Goal: Task Accomplishment & Management: Complete application form

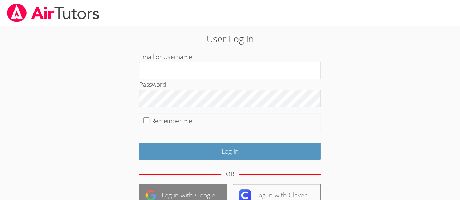
click at [177, 191] on link "Log in with Google" at bounding box center [183, 195] width 88 height 22
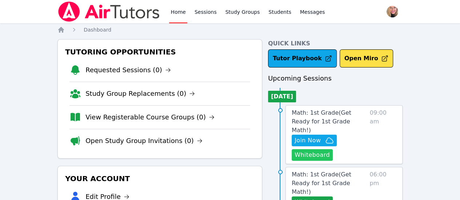
click at [322, 149] on button "Whiteboard" at bounding box center [312, 155] width 41 height 12
click at [333, 136] on icon "button" at bounding box center [329, 140] width 9 height 9
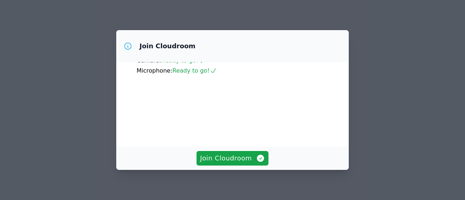
scroll to position [81, 0]
click at [230, 161] on span "Join Cloudroom" at bounding box center [232, 158] width 65 height 10
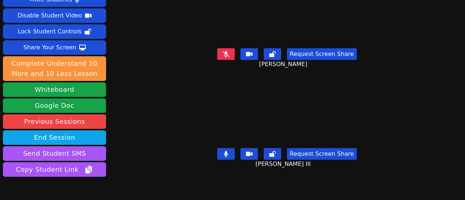
scroll to position [21, 0]
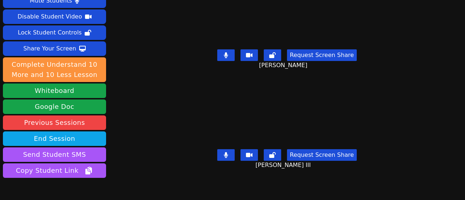
drag, startPoint x: 221, startPoint y: 53, endPoint x: 226, endPoint y: 61, distance: 9.1
click at [226, 61] on div "Request Screen Share Justin Morris" at bounding box center [287, 61] width 212 height 29
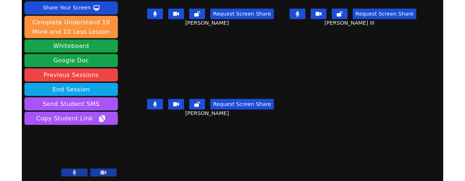
scroll to position [0, 0]
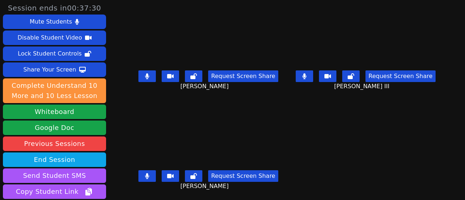
click at [149, 176] on icon at bounding box center [147, 176] width 4 height 6
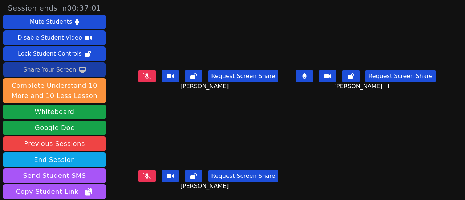
click at [63, 71] on div "Share Your Screen" at bounding box center [49, 70] width 53 height 12
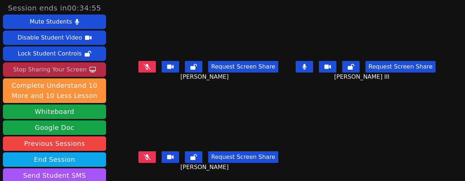
click at [149, 157] on icon at bounding box center [147, 158] width 7 height 6
click at [148, 157] on icon at bounding box center [147, 158] width 4 height 6
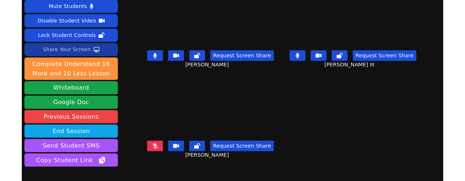
scroll to position [29, 0]
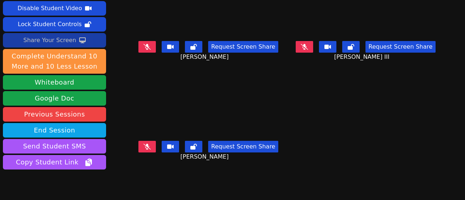
click at [79, 41] on icon at bounding box center [82, 40] width 7 height 6
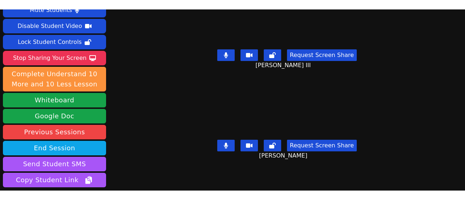
scroll to position [21, 0]
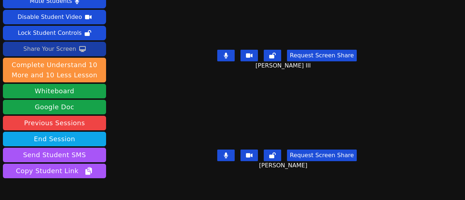
click at [79, 48] on icon at bounding box center [82, 49] width 7 height 6
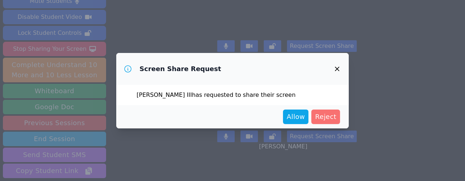
click at [335, 113] on span "Reject" at bounding box center [325, 117] width 21 height 10
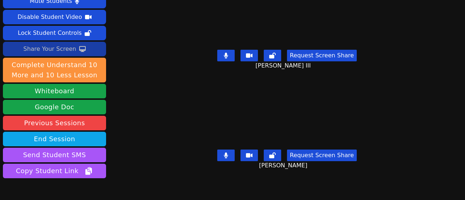
click at [47, 47] on div "Share Your Screen" at bounding box center [49, 49] width 53 height 12
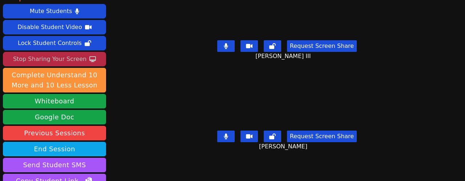
click at [81, 53] on div "Stop Sharing Your Screen" at bounding box center [49, 59] width 73 height 12
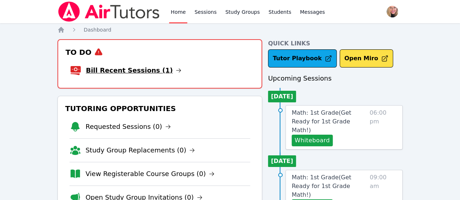
click at [135, 69] on link "Bill Recent Sessions (1)" at bounding box center [134, 70] width 96 height 10
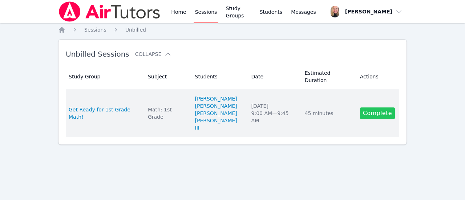
click at [373, 108] on link "Complete" at bounding box center [377, 114] width 35 height 12
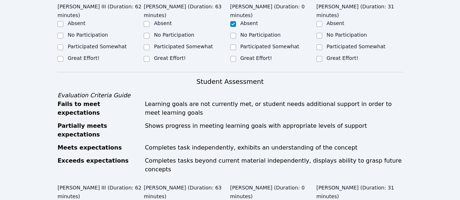
scroll to position [197, 0]
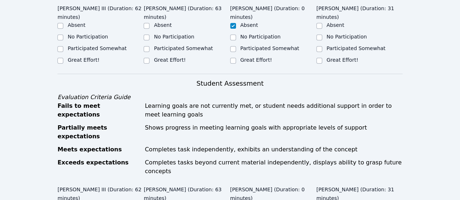
click at [84, 61] on label "Great Effort!" at bounding box center [84, 60] width 32 height 6
click at [63, 61] on input "Great Effort!" at bounding box center [60, 61] width 6 height 6
checkbox input "true"
click at [338, 35] on label "No Participation" at bounding box center [347, 37] width 40 height 6
click at [322, 35] on input "No Participation" at bounding box center [319, 38] width 6 height 6
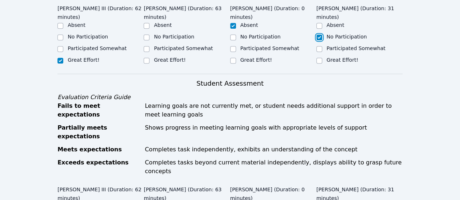
checkbox input "true"
click at [165, 57] on label "Great Effort!" at bounding box center [170, 60] width 32 height 6
click at [149, 58] on input "Great Effort!" at bounding box center [147, 61] width 6 height 6
checkbox input "true"
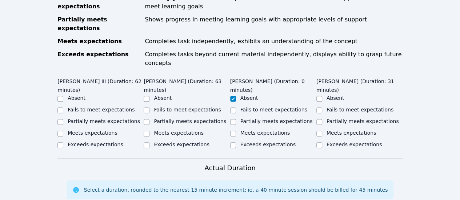
scroll to position [312, 0]
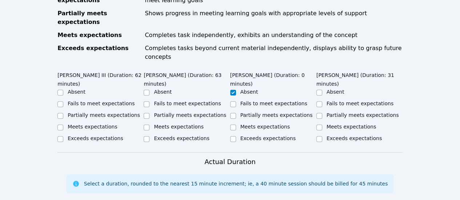
click at [101, 112] on label "Partially meets expectations" at bounding box center [104, 115] width 72 height 6
click at [63, 113] on input "Partially meets expectations" at bounding box center [60, 116] width 6 height 6
checkbox input "true"
click at [188, 112] on label "Partially meets expectations" at bounding box center [190, 115] width 72 height 6
click at [149, 113] on input "Partially meets expectations" at bounding box center [147, 116] width 6 height 6
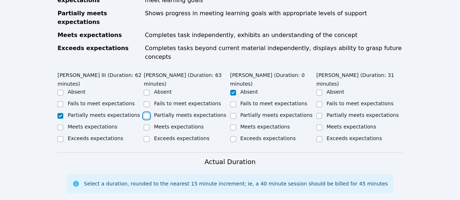
checkbox input "true"
click at [340, 101] on label "Fails to meet expectations" at bounding box center [360, 104] width 67 height 6
click at [322, 101] on input "Fails to meet expectations" at bounding box center [319, 104] width 6 height 6
checkbox input "true"
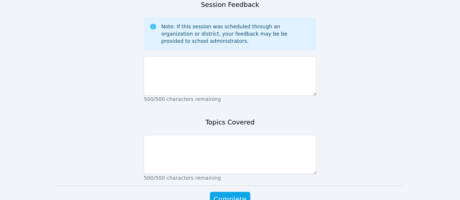
scroll to position [553, 0]
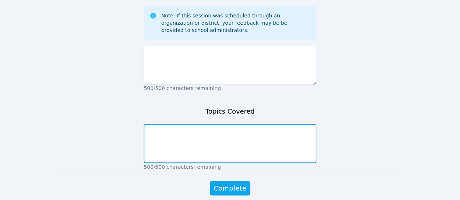
click at [250, 124] on textarea at bounding box center [230, 143] width 172 height 39
type textarea "Hundreds, tens, ones. Greater than/less than"
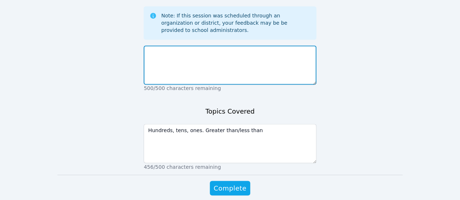
click at [195, 45] on textarea at bounding box center [230, 64] width 172 height 39
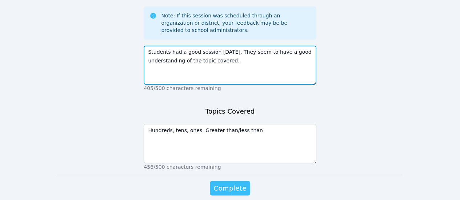
type textarea "Students had a good session today. They seem to have a good understanding of th…"
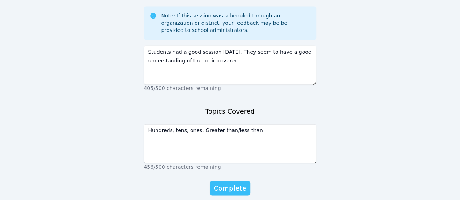
click at [225, 183] on span "Complete" at bounding box center [229, 188] width 33 height 10
